Goal: Find specific page/section: Find specific page/section

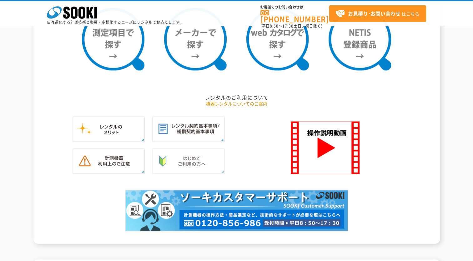
scroll to position [531, 0]
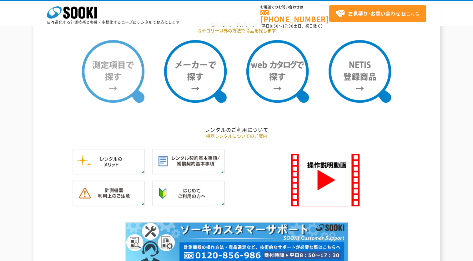
click at [125, 91] on img at bounding box center [113, 71] width 62 height 62
click at [111, 89] on img at bounding box center [113, 71] width 62 height 62
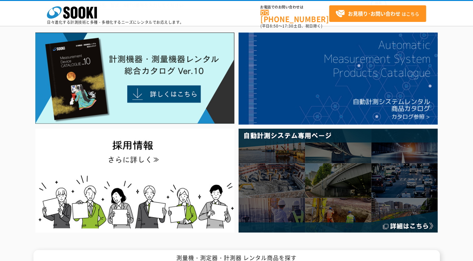
scroll to position [0, 0]
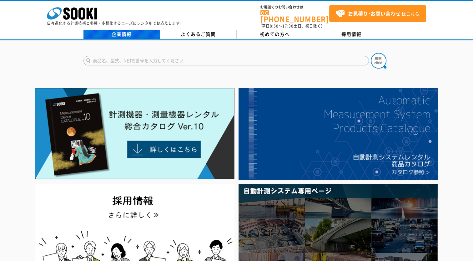
click at [129, 32] on link "企業情報" at bounding box center [121, 34] width 77 height 9
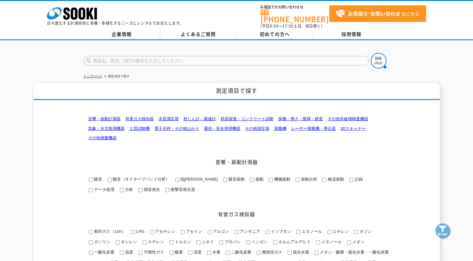
click at [114, 126] on link "気象・水文観測機器" at bounding box center [106, 128] width 37 height 5
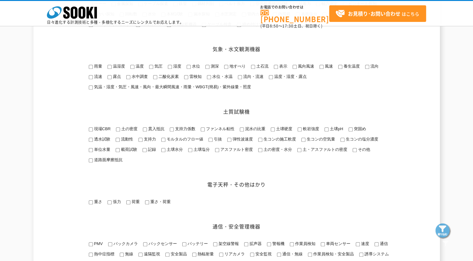
scroll to position [551, 0]
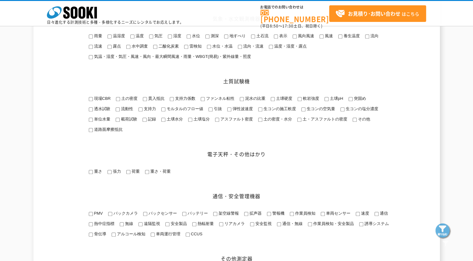
click at [269, 49] on input "温度・湿度・露点" at bounding box center [271, 47] width 4 height 4
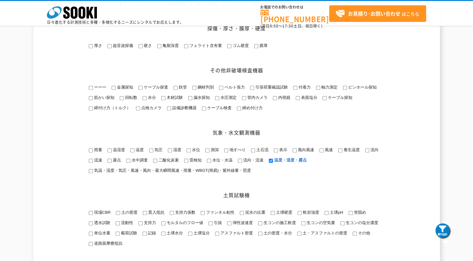
scroll to position [469, 0]
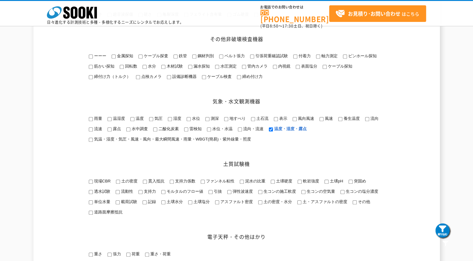
click at [270, 131] on input "温度・湿度・露点" at bounding box center [271, 129] width 4 height 4
checkbox input "true"
click at [443, 228] on img at bounding box center [443, 231] width 16 height 16
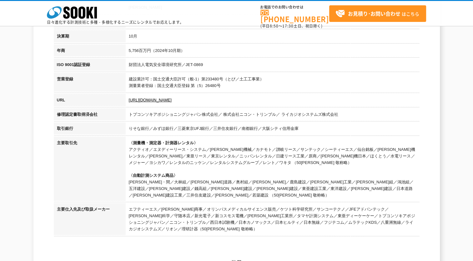
scroll to position [187, 0]
